Goal: Navigation & Orientation: Find specific page/section

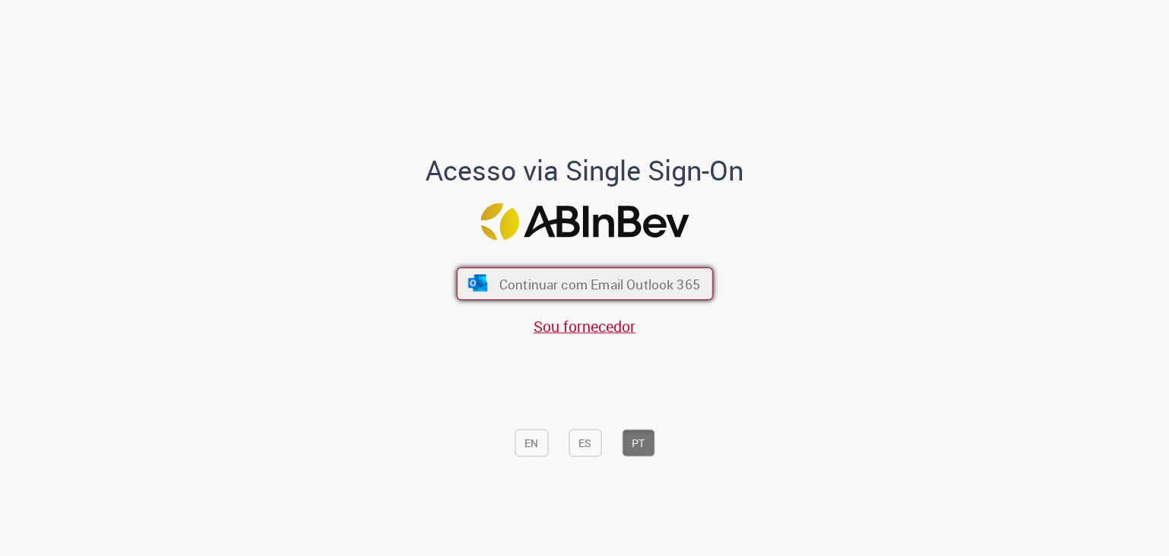
click at [594, 283] on font "Continuar com Email Outlook 365" at bounding box center [599, 285] width 201 height 18
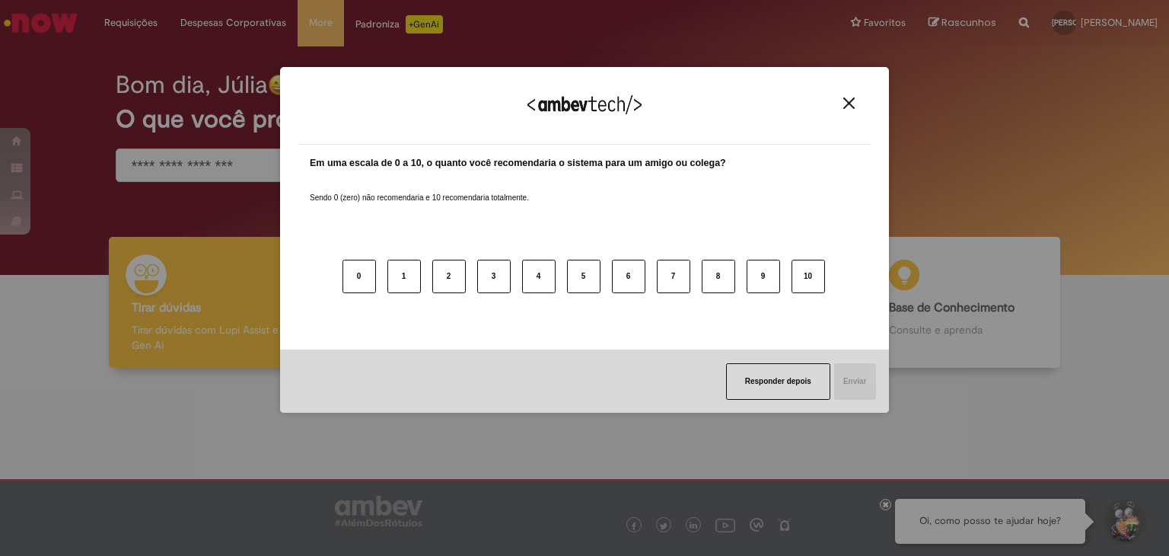
click at [849, 101] on img "Close" at bounding box center [848, 102] width 11 height 11
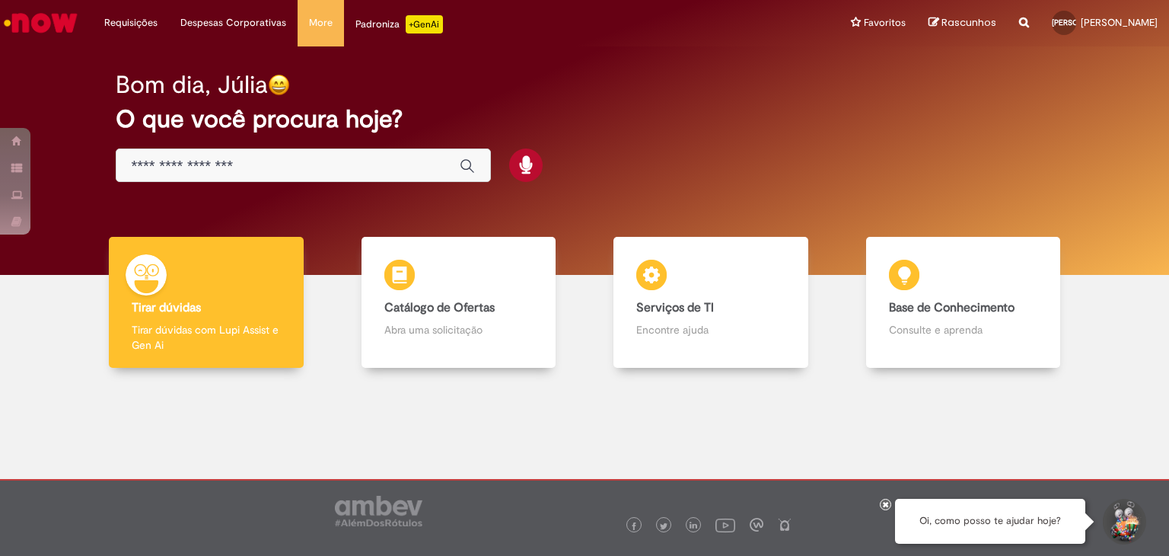
click at [746, 187] on div "Bom dia, Júlia O que você procura hoje?" at bounding box center [585, 126] width 992 height 129
